Goal: Book appointment/travel/reservation

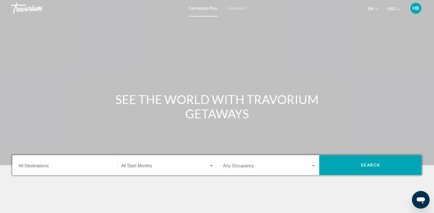
click at [236, 9] on span "Getaways" at bounding box center [237, 8] width 17 height 4
click at [34, 165] on input "Destination All Destinations" at bounding box center [64, 167] width 93 height 5
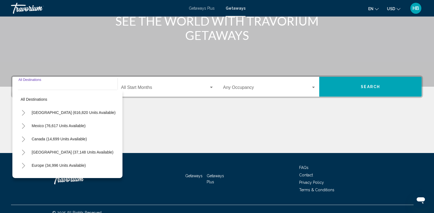
scroll to position [86, 0]
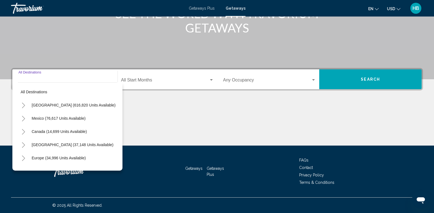
click at [23, 120] on icon "Toggle Mexico (76,617 units available)" at bounding box center [23, 119] width 4 height 6
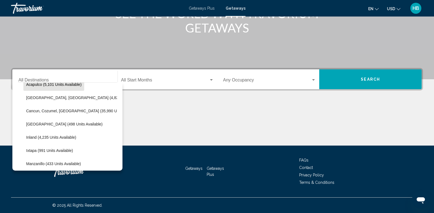
scroll to position [49, 0]
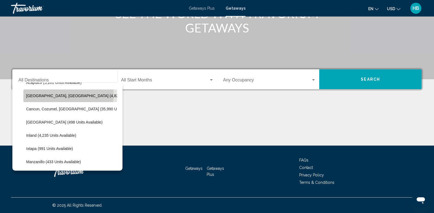
click at [67, 95] on span "[GEOGRAPHIC_DATA], [GEOGRAPHIC_DATA] (4,826 units available)" at bounding box center [87, 96] width 122 height 4
type input "**********"
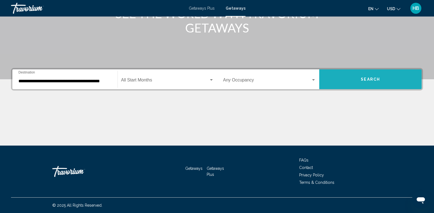
click at [370, 78] on span "Search" at bounding box center [370, 79] width 19 height 4
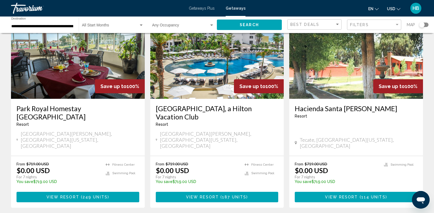
scroll to position [250, 0]
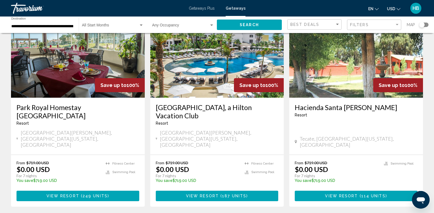
click at [223, 76] on img "Main content" at bounding box center [217, 54] width 134 height 88
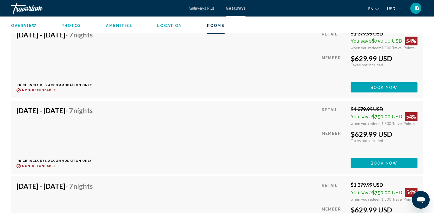
scroll to position [4541, 0]
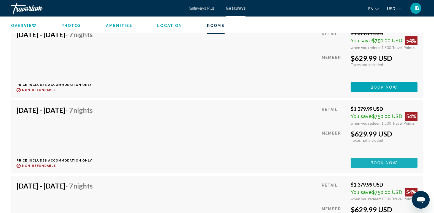
click at [380, 163] on span "Book now" at bounding box center [384, 163] width 27 height 4
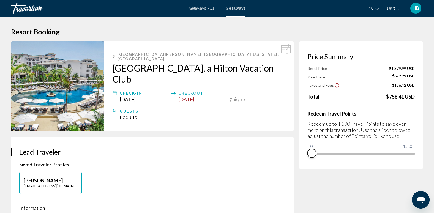
drag, startPoint x: 409, startPoint y: 162, endPoint x: 287, endPoint y: 166, distance: 122.1
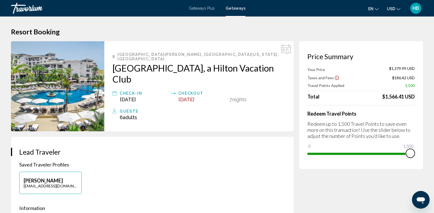
drag, startPoint x: 312, startPoint y: 146, endPoint x: 429, endPoint y: 147, distance: 116.5
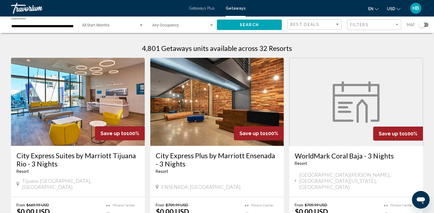
click at [193, 6] on span "Getaways Plus" at bounding box center [202, 8] width 26 height 4
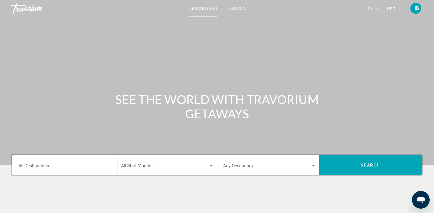
click at [26, 164] on div "Destination All Destinations" at bounding box center [64, 165] width 93 height 17
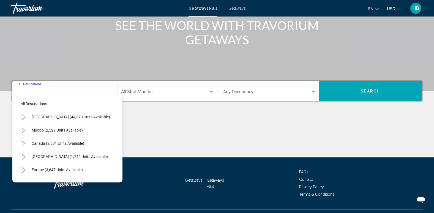
scroll to position [86, 0]
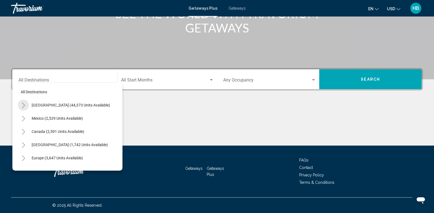
click at [21, 104] on icon "Toggle United States (44,373 units available)" at bounding box center [23, 106] width 4 height 6
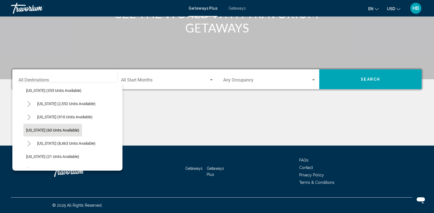
scroll to position [55, 0]
click at [27, 142] on icon "Toggle Florida (8,463 units available)" at bounding box center [29, 144] width 4 height 6
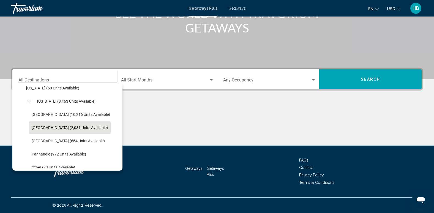
scroll to position [97, 0]
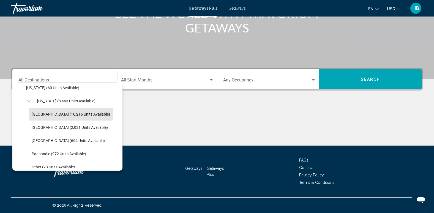
click at [55, 115] on span "[GEOGRAPHIC_DATA] (10,216 units available)" at bounding box center [71, 114] width 79 height 4
type input "**********"
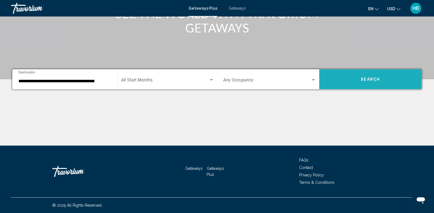
click at [374, 76] on button "Search" at bounding box center [371, 79] width 102 height 20
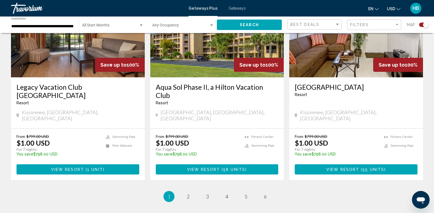
scroll to position [848, 0]
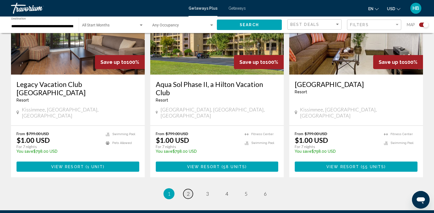
click at [188, 191] on span "2" at bounding box center [188, 194] width 3 height 6
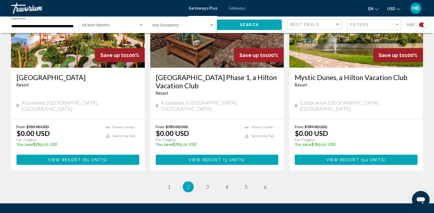
scroll to position [855, 0]
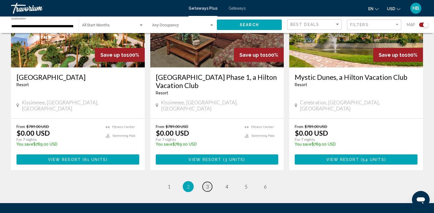
click at [207, 184] on span "3" at bounding box center [207, 187] width 3 height 6
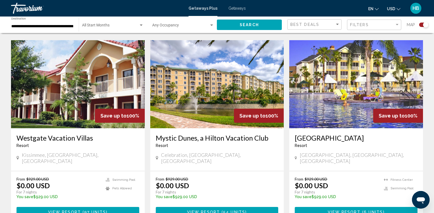
scroll to position [390, 0]
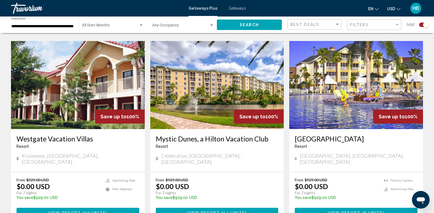
click at [337, 71] on img "Main content" at bounding box center [357, 85] width 134 height 88
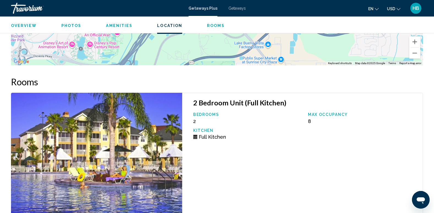
scroll to position [916, 0]
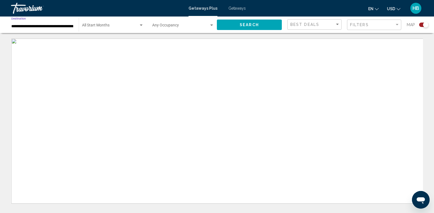
click at [15, 28] on input "**********" at bounding box center [42, 26] width 62 height 4
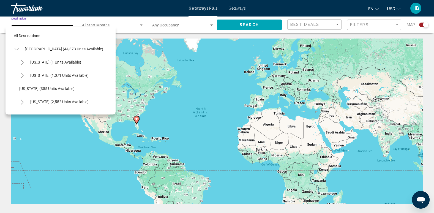
scroll to position [88, 1]
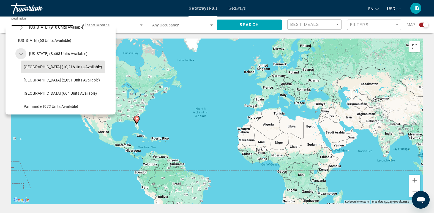
click at [20, 52] on icon "Toggle Florida (8,463 units available)" at bounding box center [21, 54] width 4 height 6
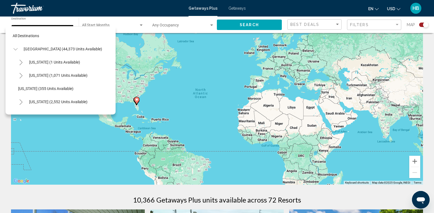
scroll to position [19, 0]
click at [16, 50] on icon "Toggle United States (44,373 units available)" at bounding box center [15, 50] width 4 height 6
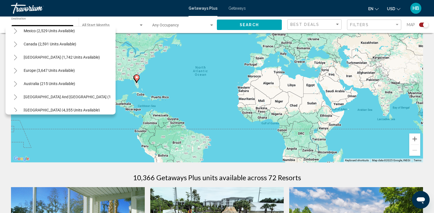
scroll to position [0, 1]
